Goal: Information Seeking & Learning: Check status

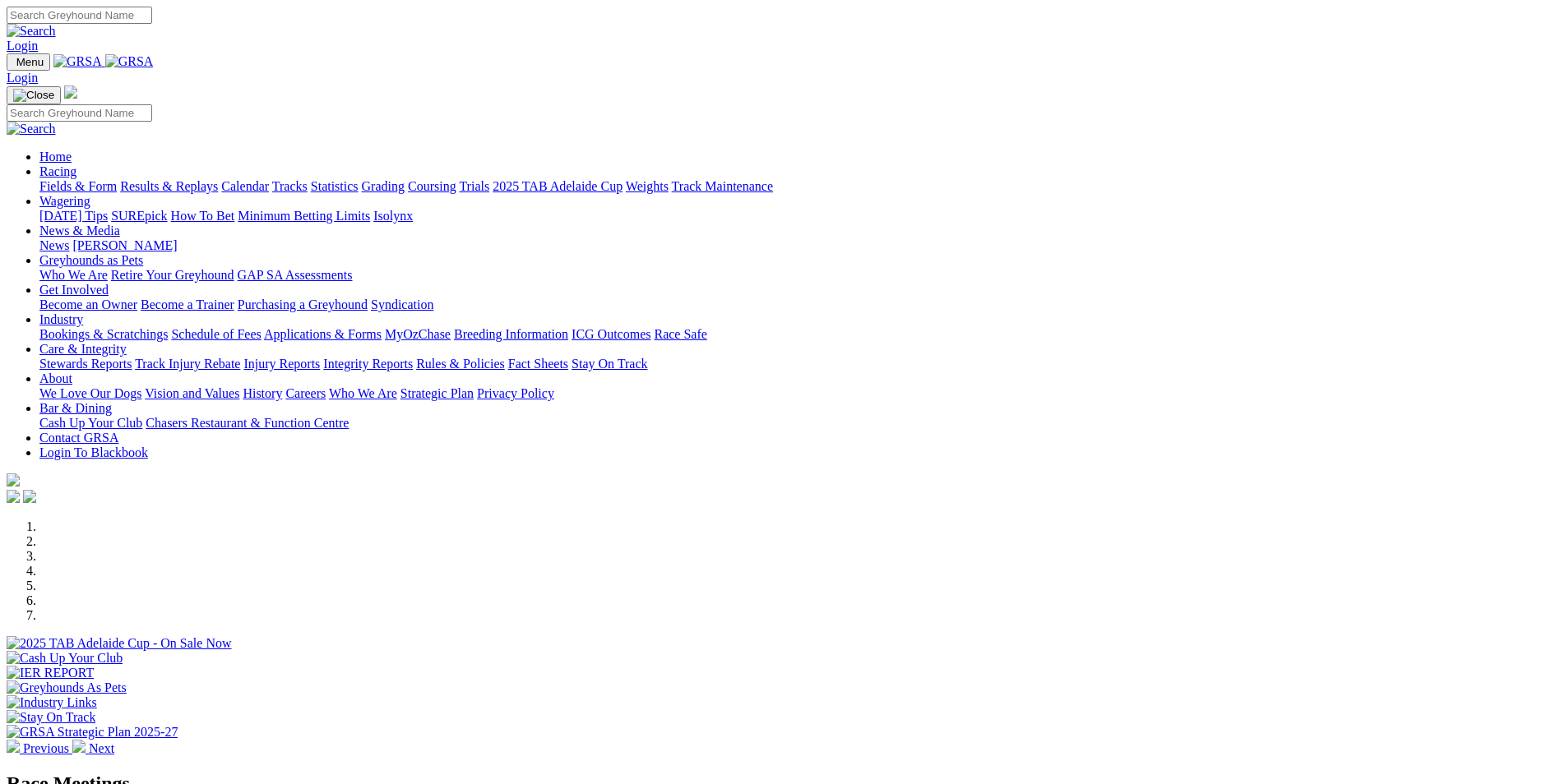
scroll to position [575, 0]
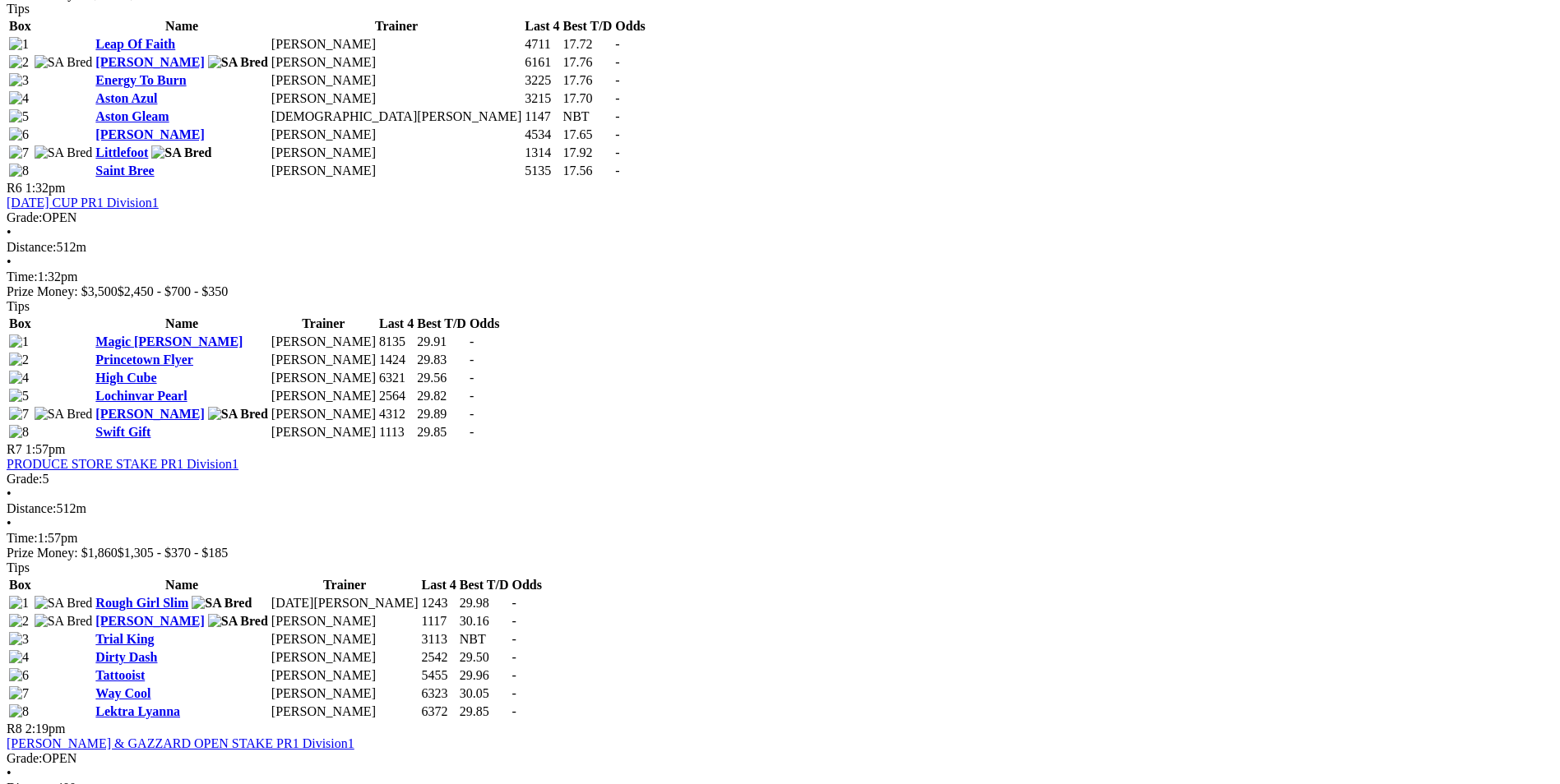
scroll to position [2136, 0]
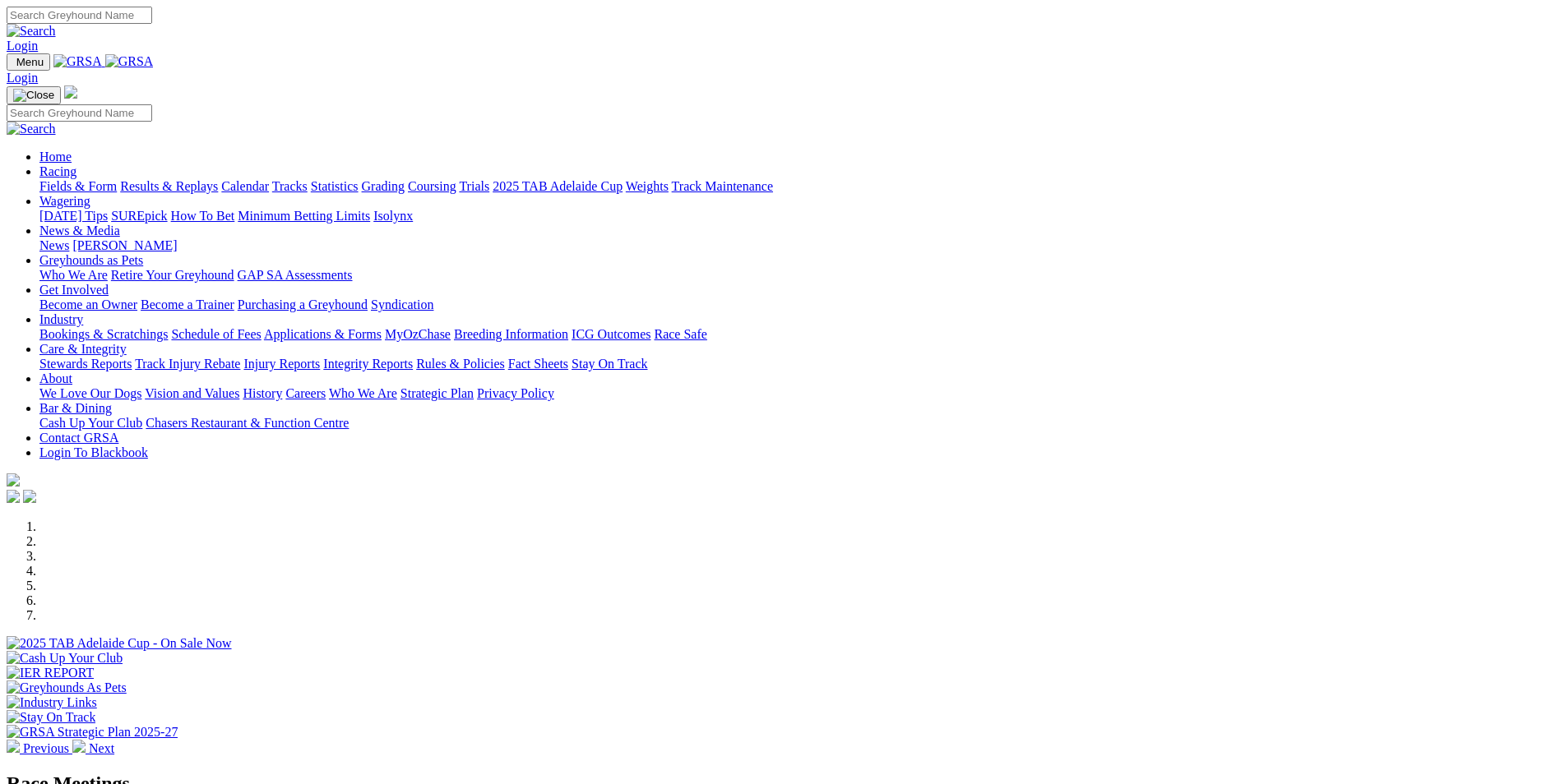
scroll to position [575, 0]
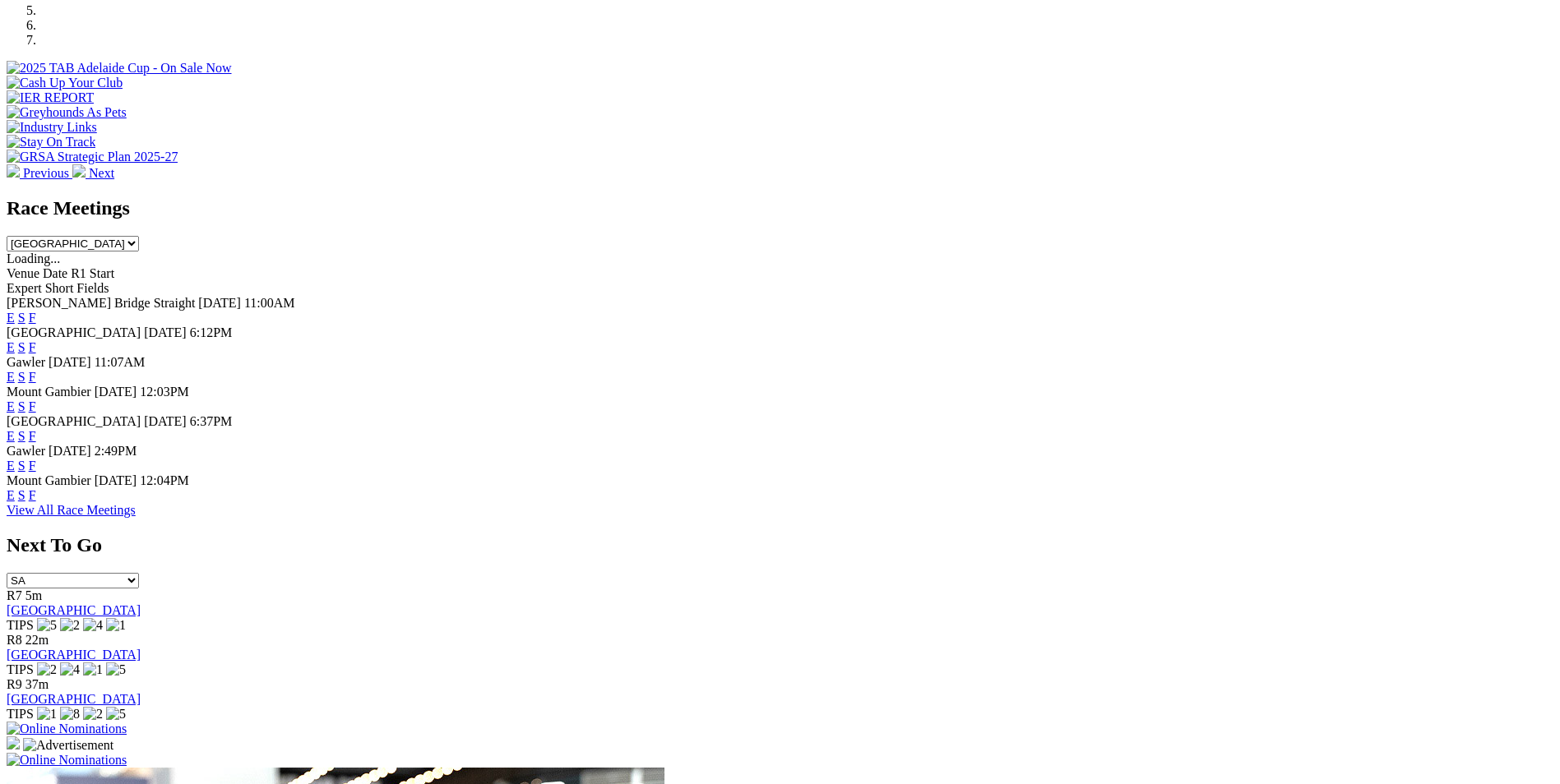
click at [36, 400] on link "F" at bounding box center [32, 407] width 8 height 14
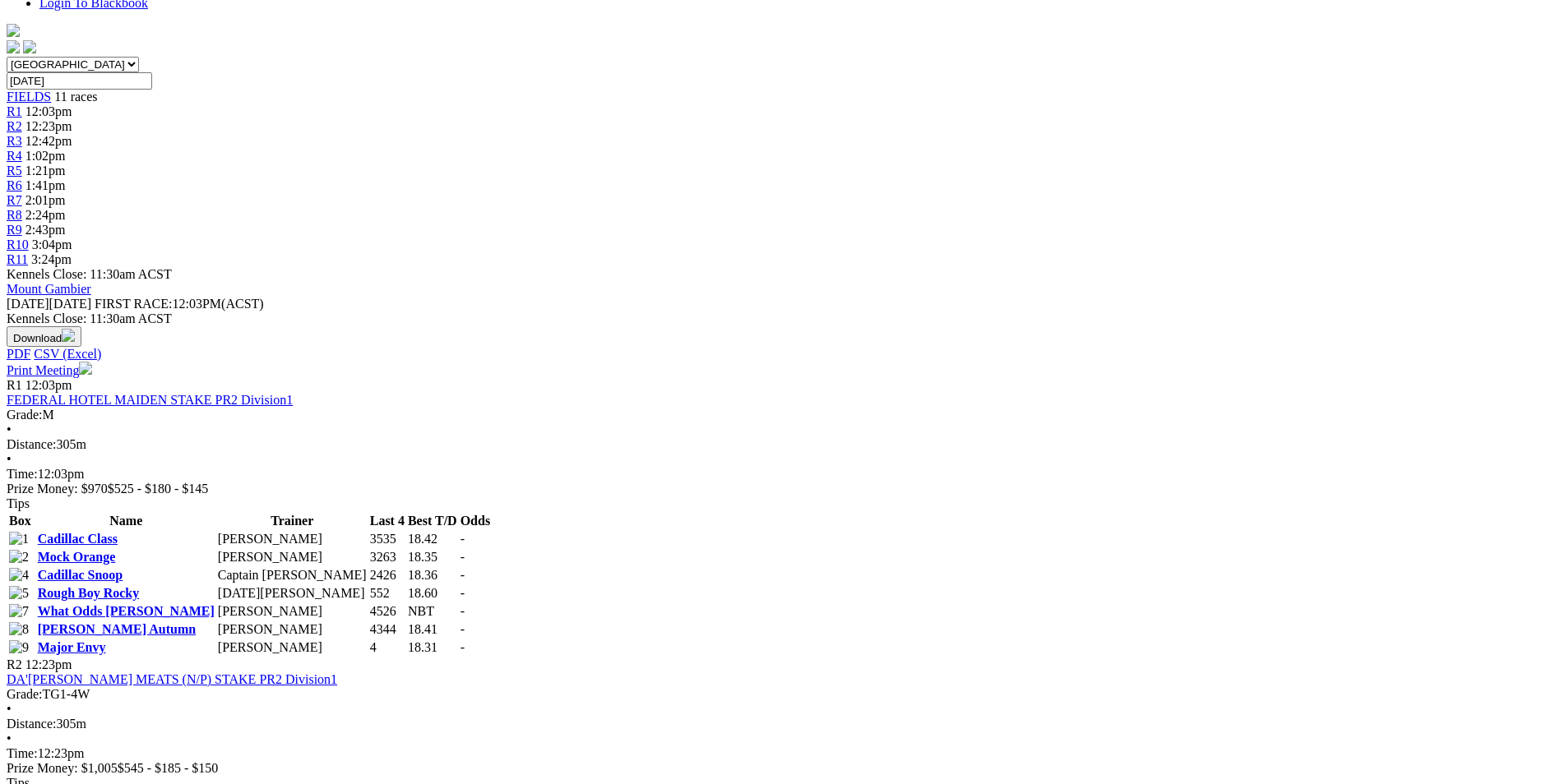
scroll to position [247, 0]
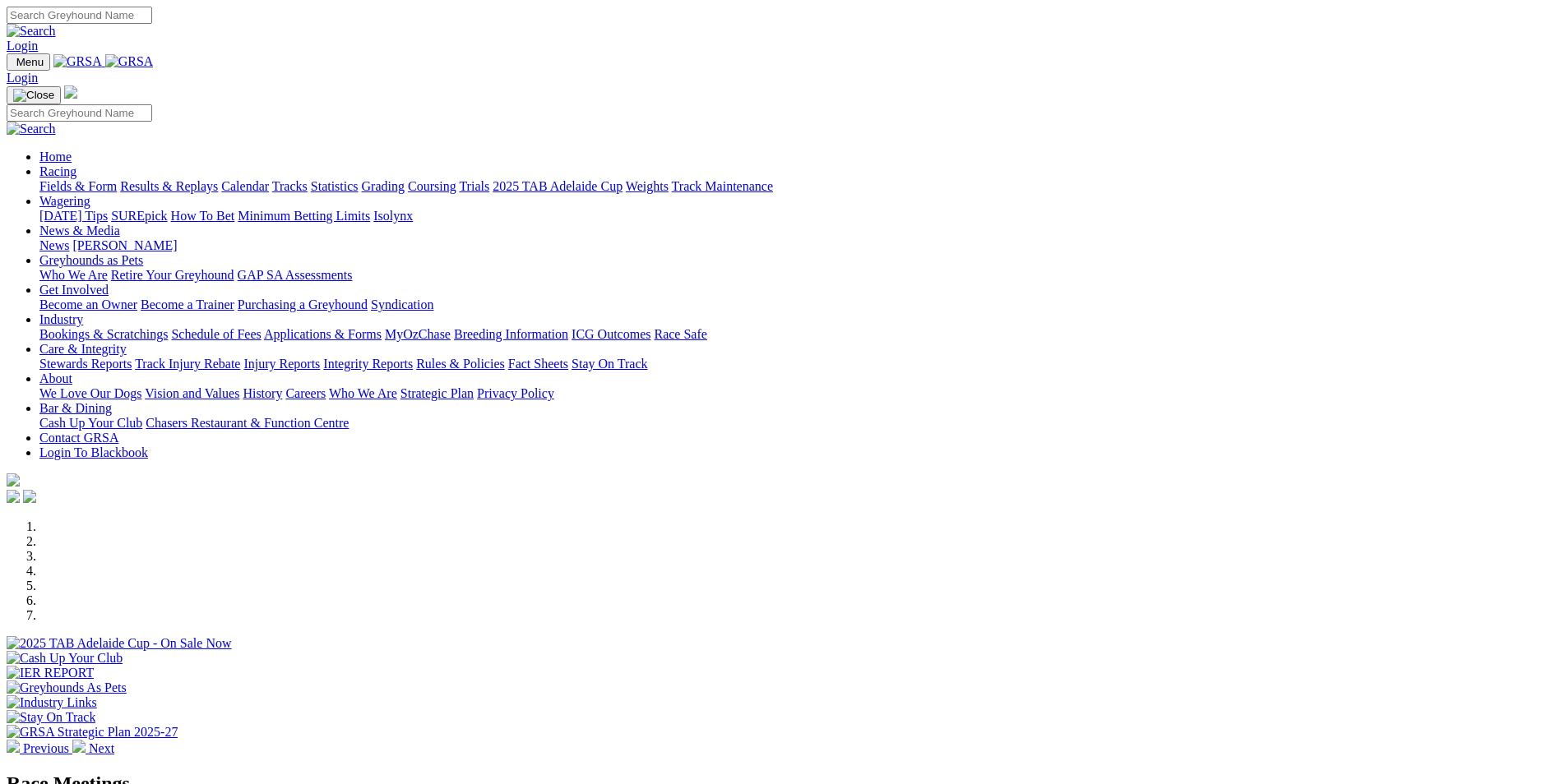
scroll to position [575, 0]
